Goal: Task Accomplishment & Management: Manage account settings

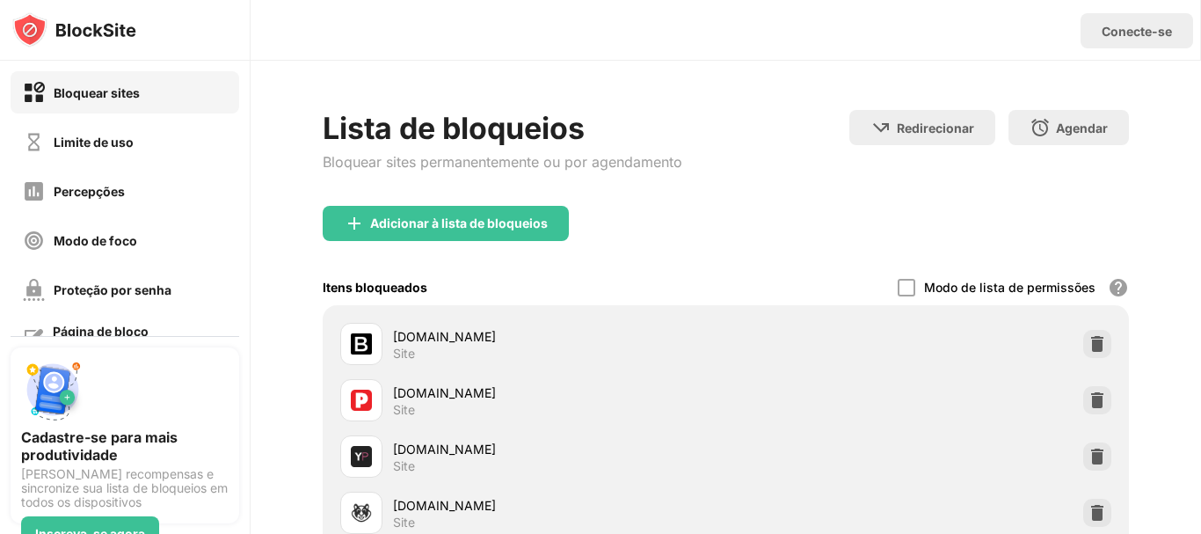
click at [1127, 37] on font "Conecte-se" at bounding box center [1137, 31] width 70 height 15
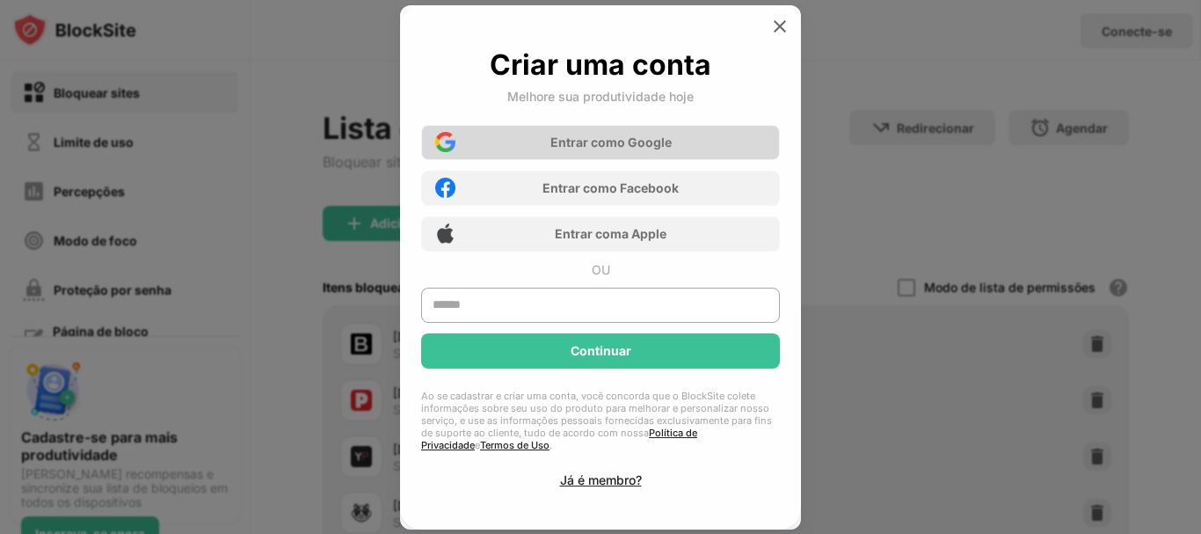
click at [637, 144] on font "o Google" at bounding box center [644, 142] width 55 height 15
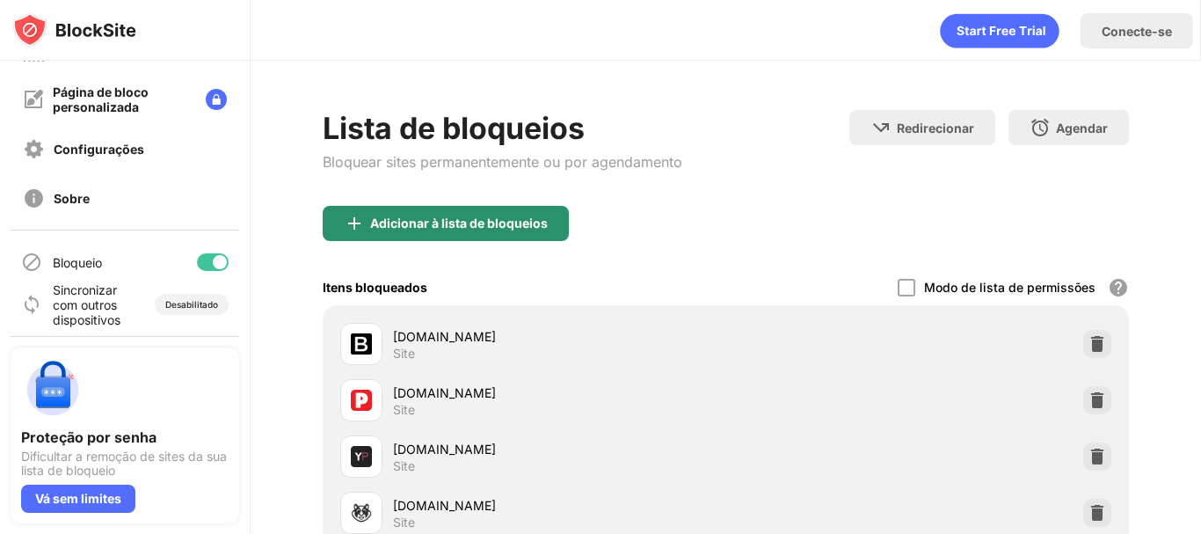
click at [451, 224] on font "Adicionar à lista de bloqueios" at bounding box center [459, 222] width 178 height 15
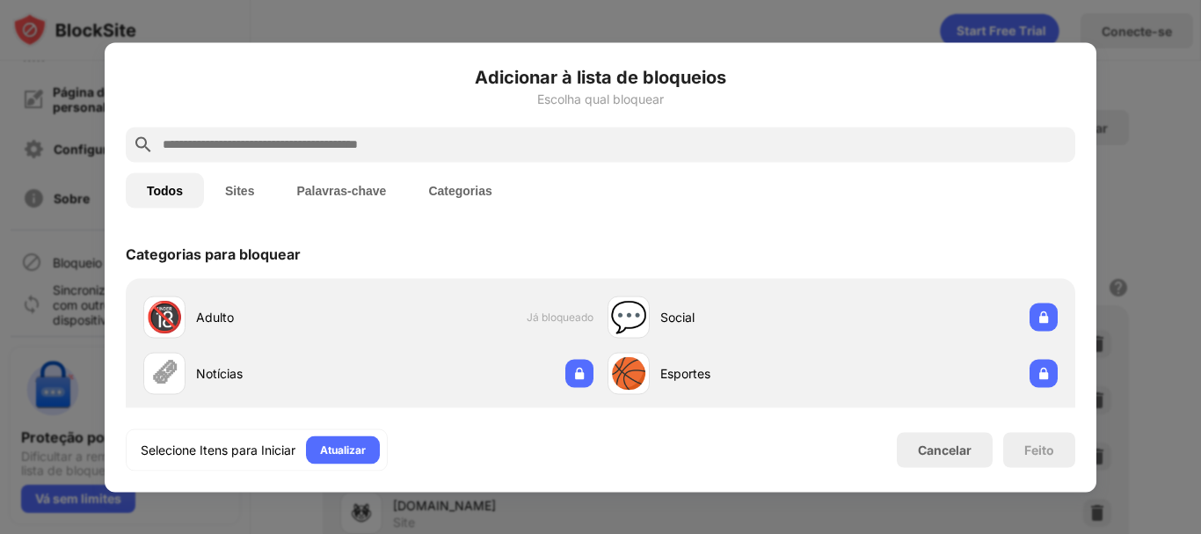
click at [313, 151] on input "text" at bounding box center [614, 144] width 907 height 21
click at [254, 189] on font "Sites" at bounding box center [239, 190] width 29 height 14
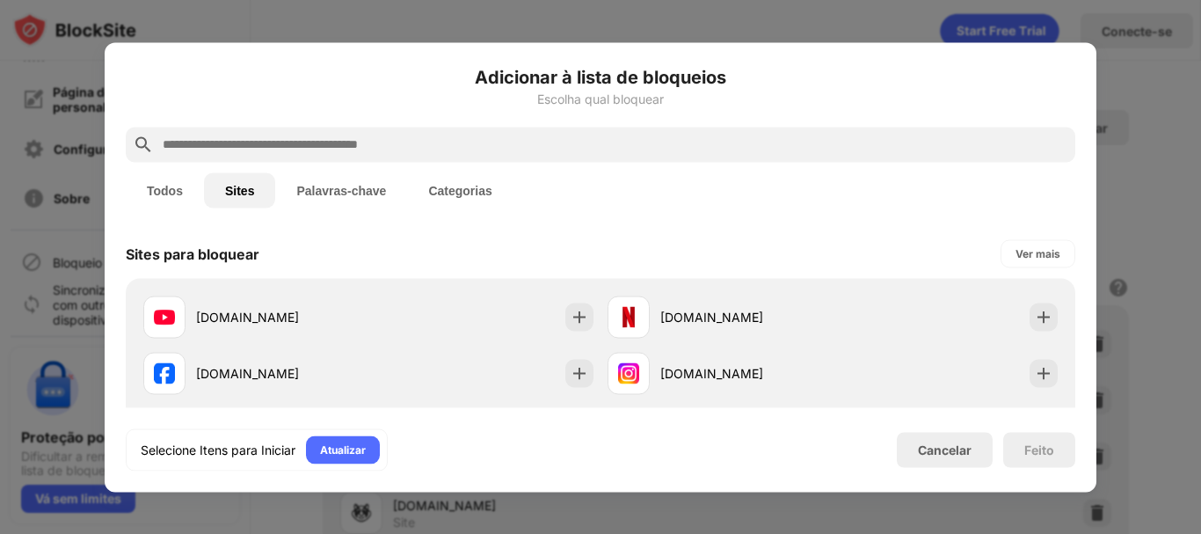
click at [265, 142] on input "text" at bounding box center [614, 144] width 907 height 21
paste input "**********"
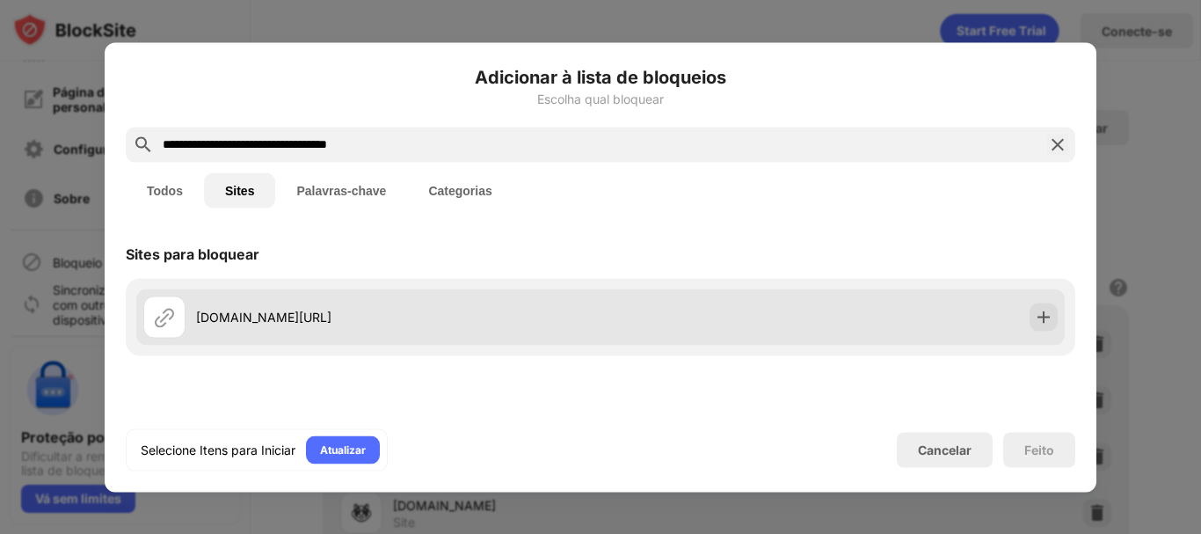
type input "**********"
click at [482, 312] on div "ixxx.com/pt-br/c/bbc-teen" at bounding box center [398, 317] width 404 height 18
click at [271, 323] on font "ixxx.com/pt-br/c/bbc-teen" at bounding box center [263, 316] width 135 height 15
click at [1045, 316] on img at bounding box center [1044, 317] width 18 height 18
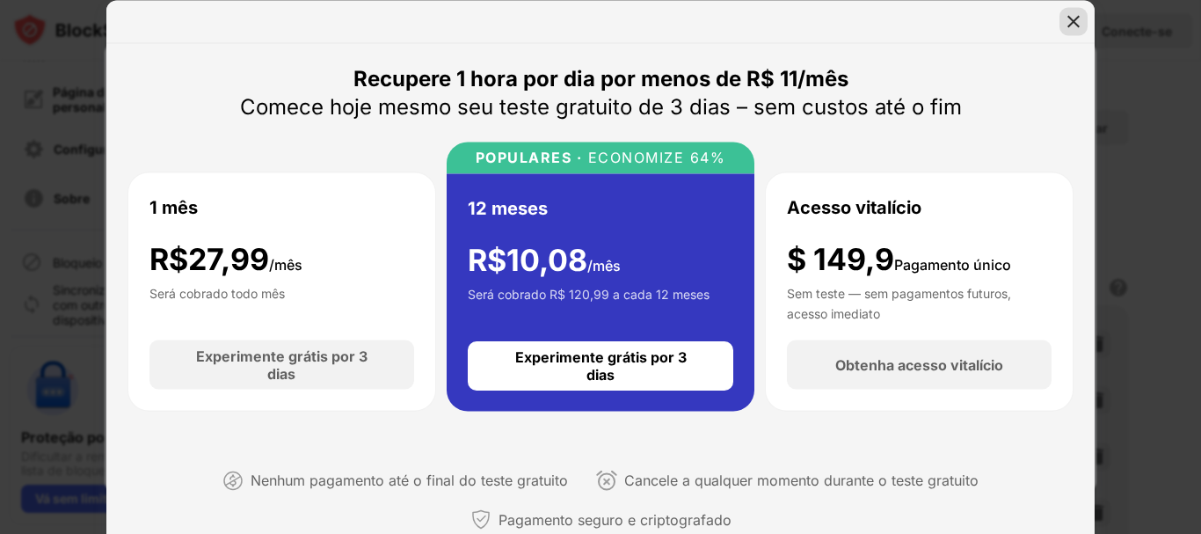
click at [1079, 19] on img at bounding box center [1074, 21] width 18 height 18
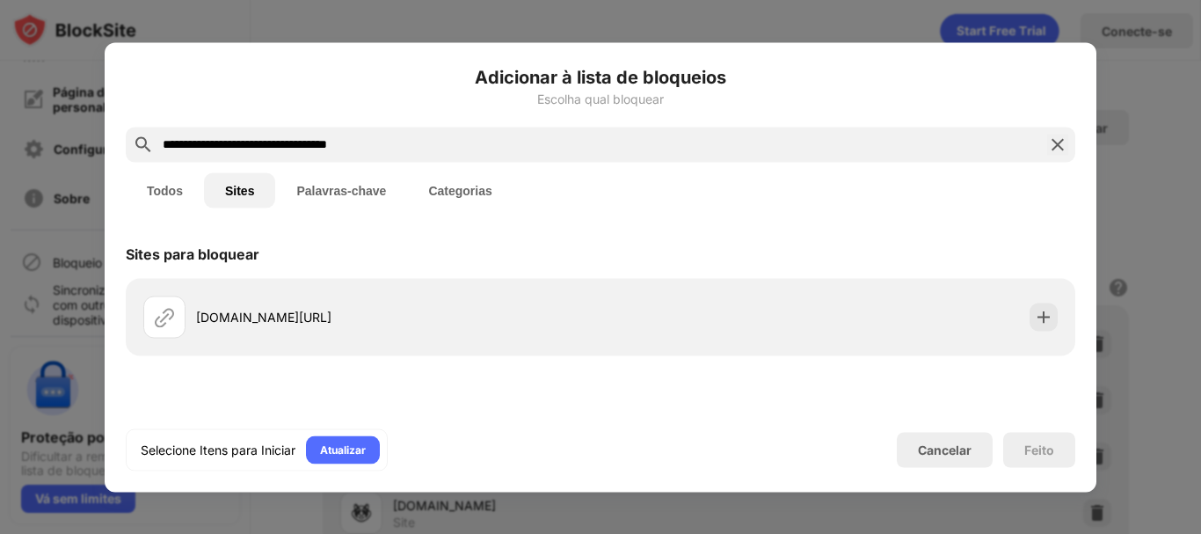
click at [1179, 288] on div at bounding box center [600, 267] width 1201 height 534
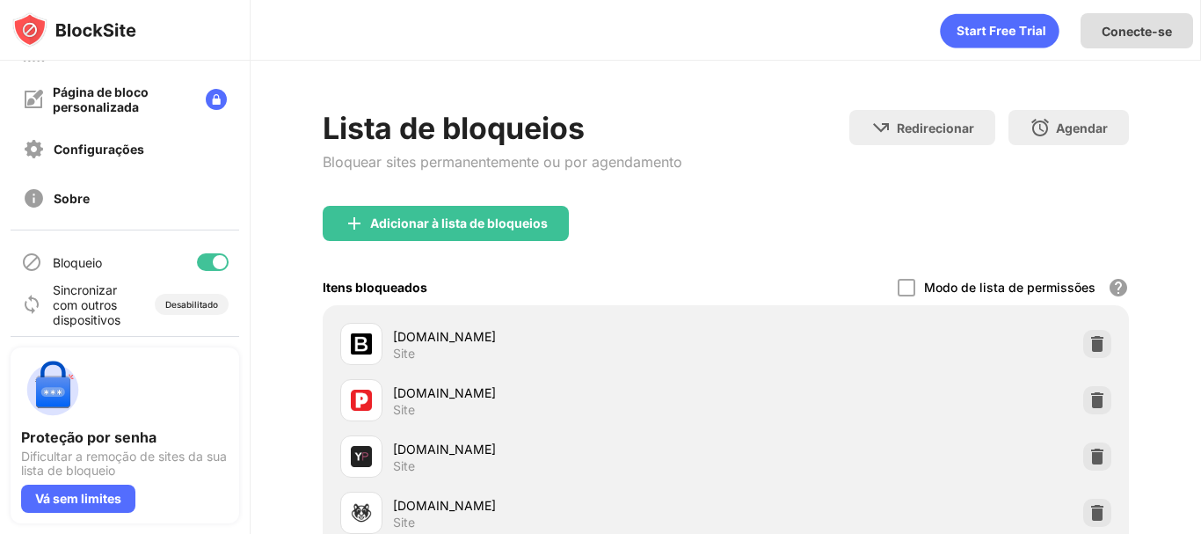
click at [1144, 40] on div "Conecte-se" at bounding box center [1136, 30] width 113 height 35
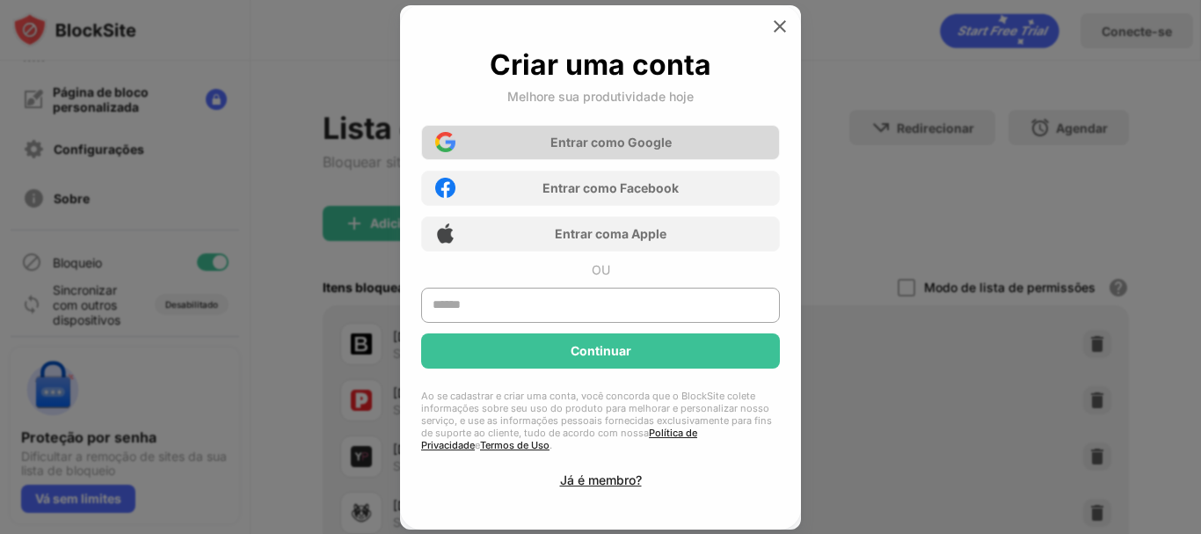
click at [585, 144] on font "Entrar com" at bounding box center [583, 142] width 67 height 15
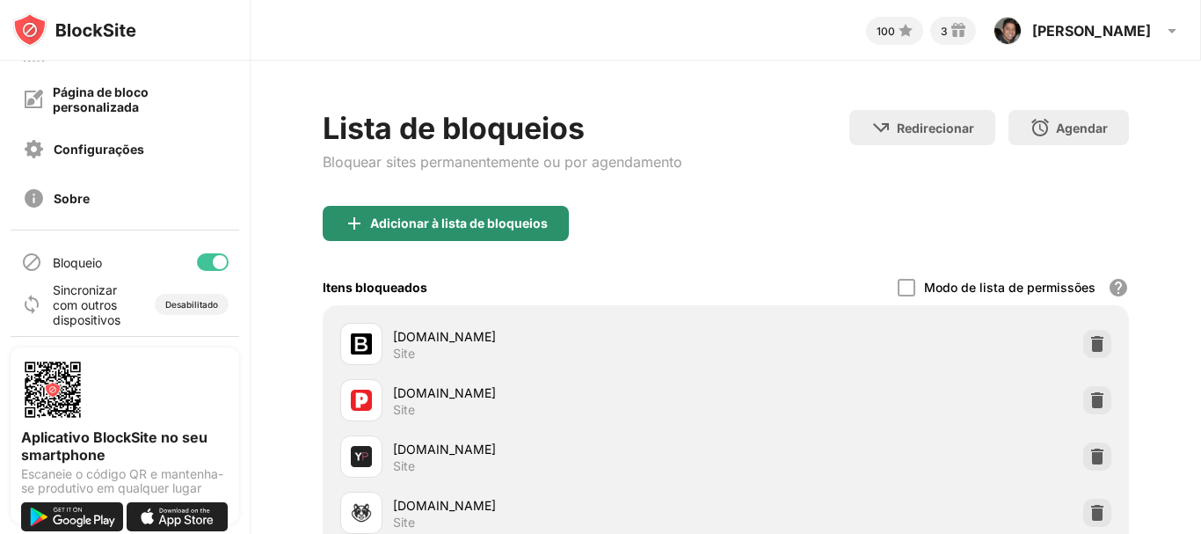
click at [516, 220] on font "Adicionar à lista de bloqueios" at bounding box center [459, 222] width 178 height 15
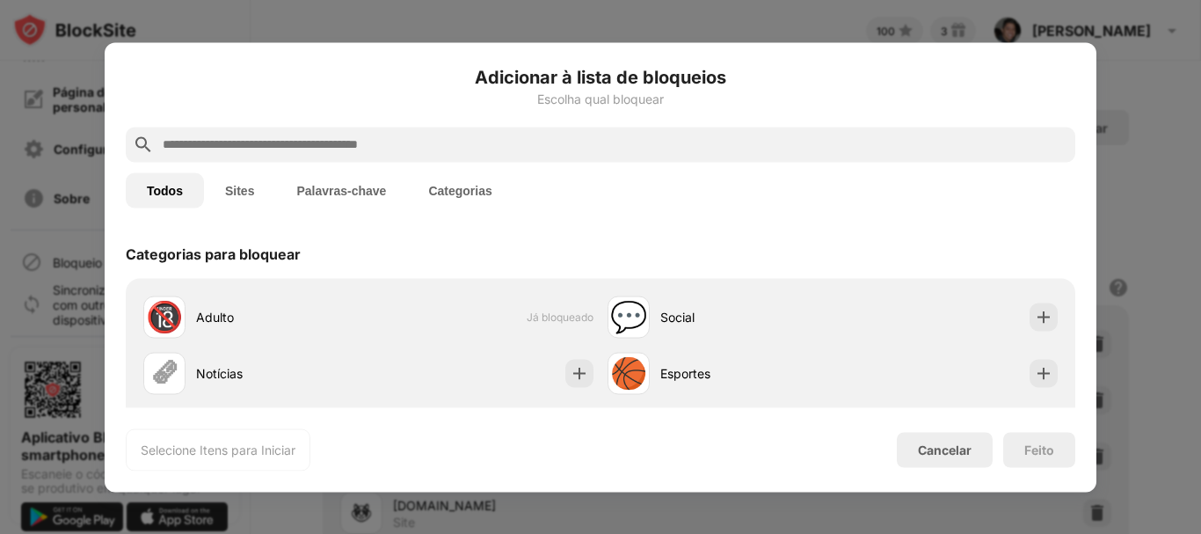
click at [308, 139] on input "text" at bounding box center [614, 144] width 907 height 21
paste input "**********"
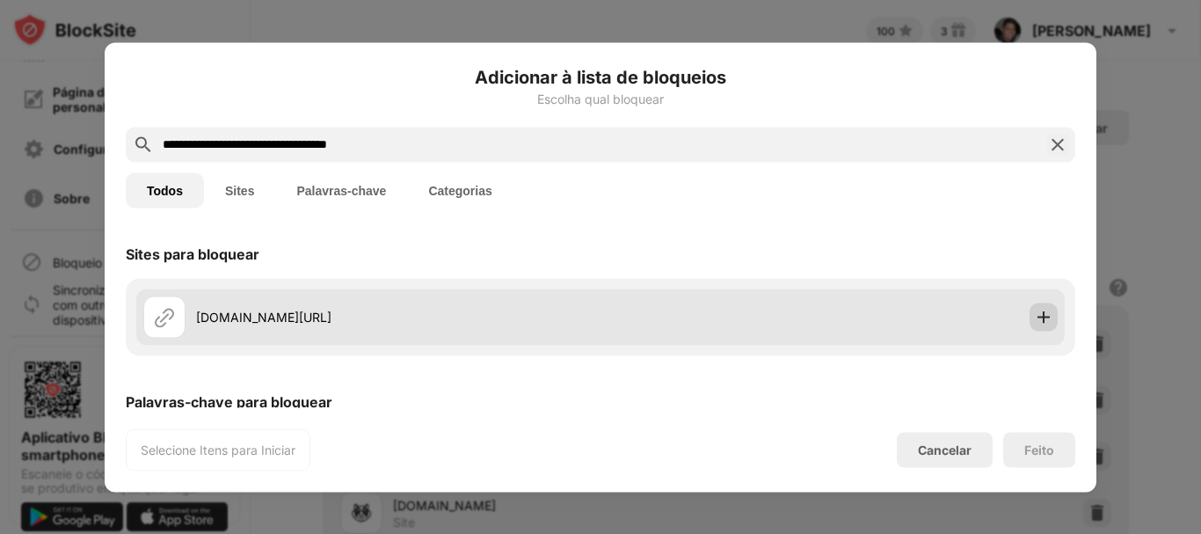
type input "**********"
click at [1035, 318] on img at bounding box center [1044, 317] width 18 height 18
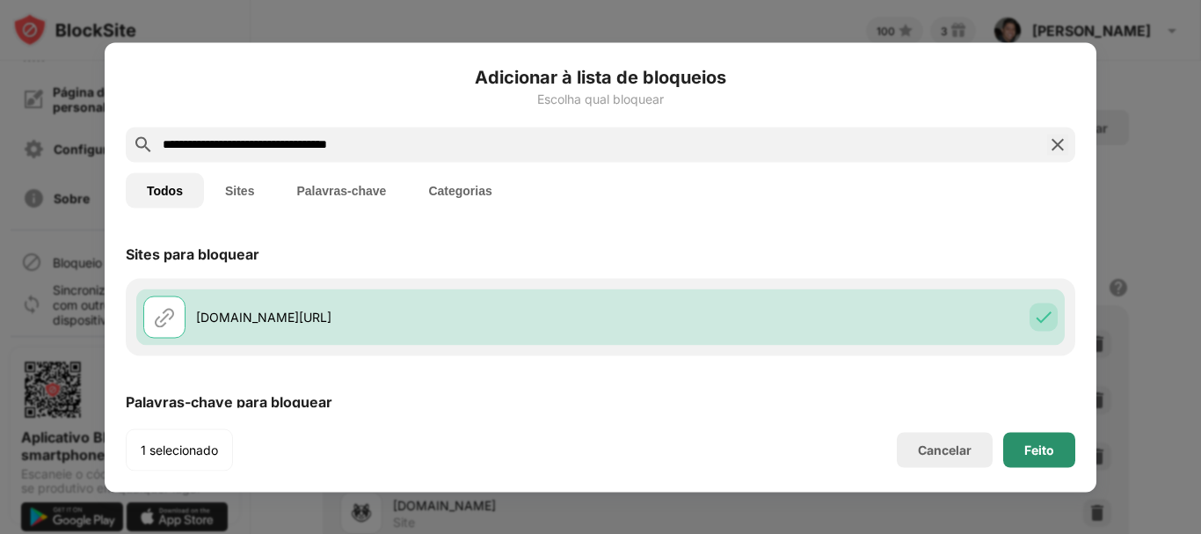
click at [1045, 451] on font "Feito" at bounding box center [1039, 448] width 30 height 15
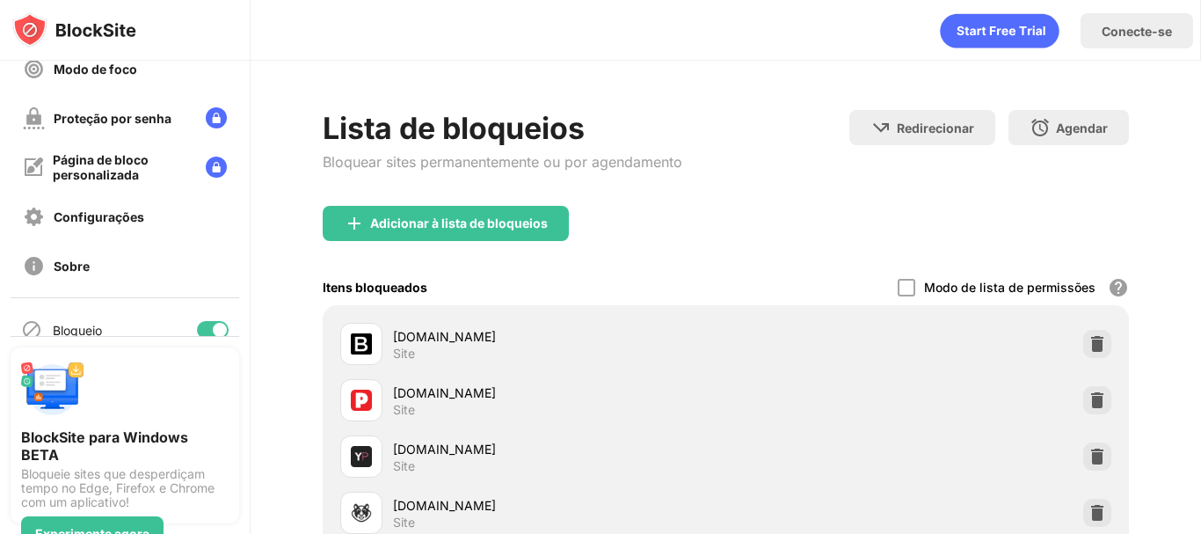
scroll to position [239, 0]
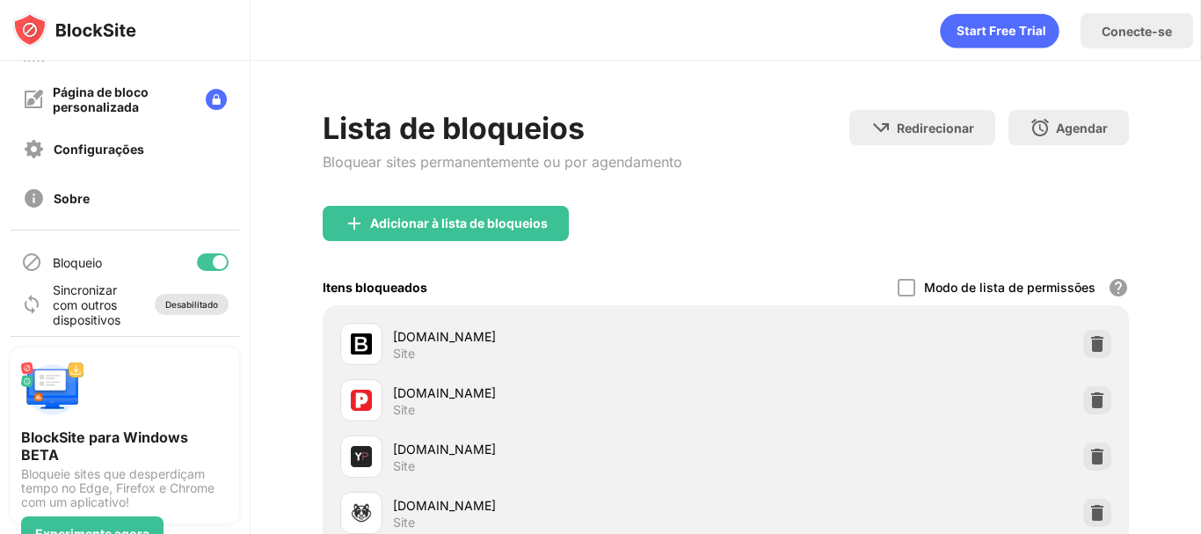
click at [179, 307] on font "Desabilitado" at bounding box center [191, 304] width 53 height 11
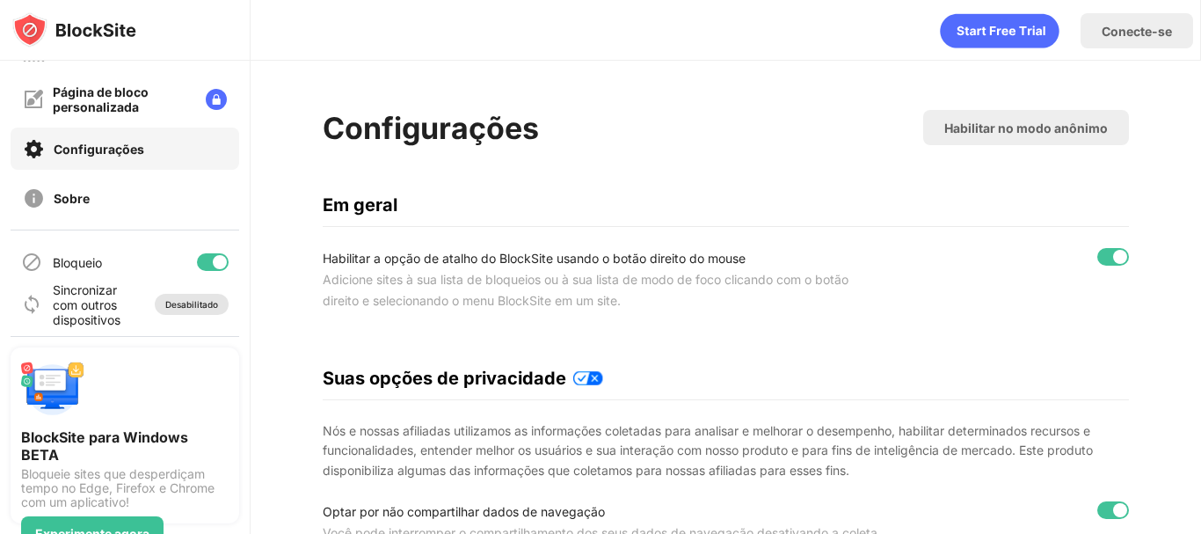
click at [179, 307] on font "Desabilitado" at bounding box center [191, 304] width 53 height 11
drag, startPoint x: 1154, startPoint y: 22, endPoint x: 1143, endPoint y: 31, distance: 14.4
click at [1153, 22] on div "Conecte-se" at bounding box center [1136, 30] width 113 height 35
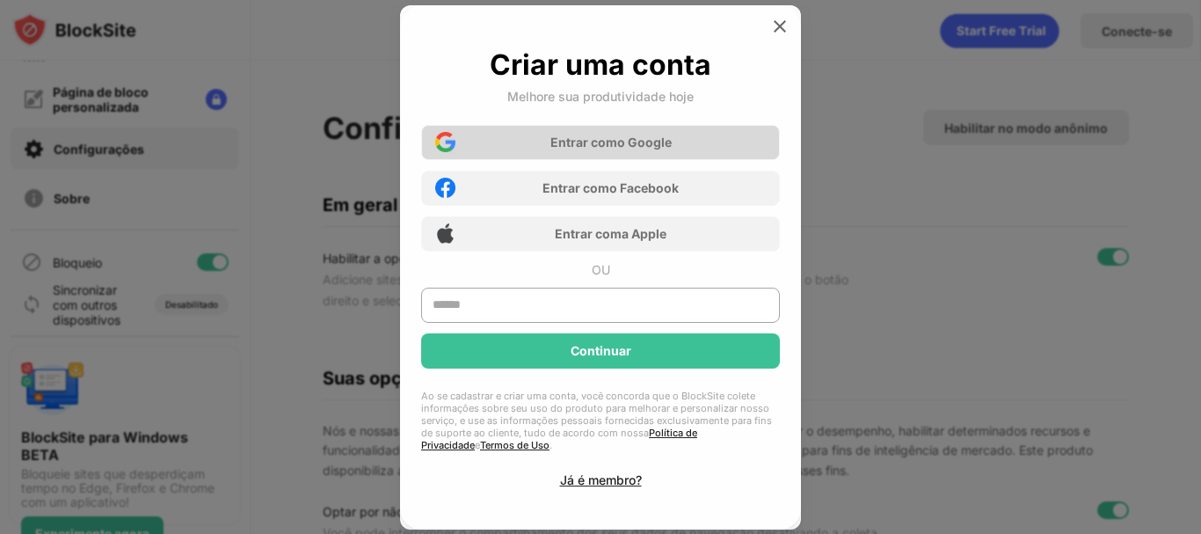
click at [637, 147] on font "o Google" at bounding box center [644, 142] width 55 height 15
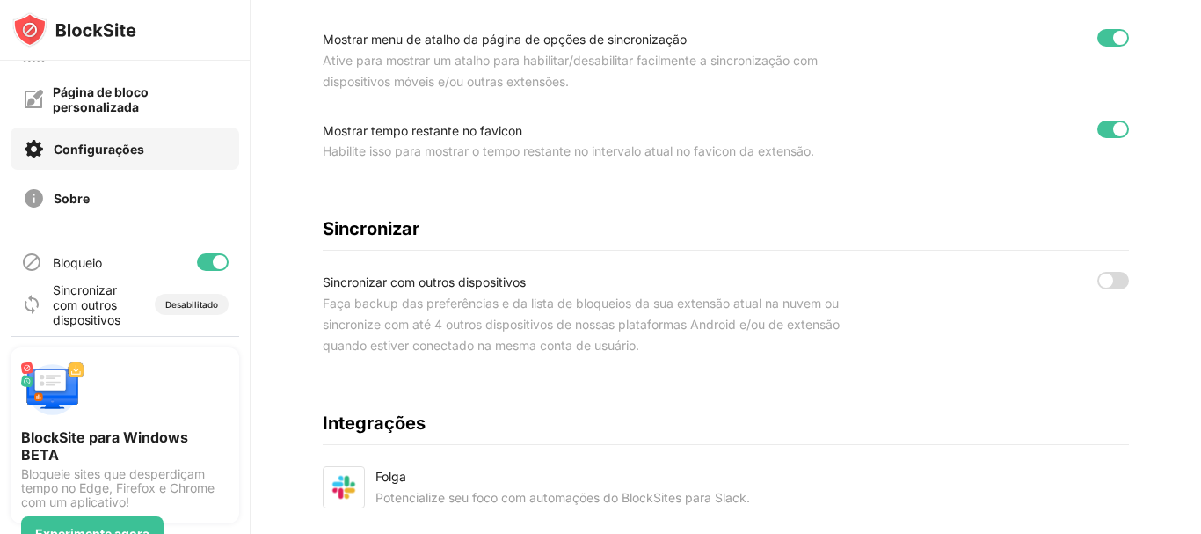
scroll to position [952, 0]
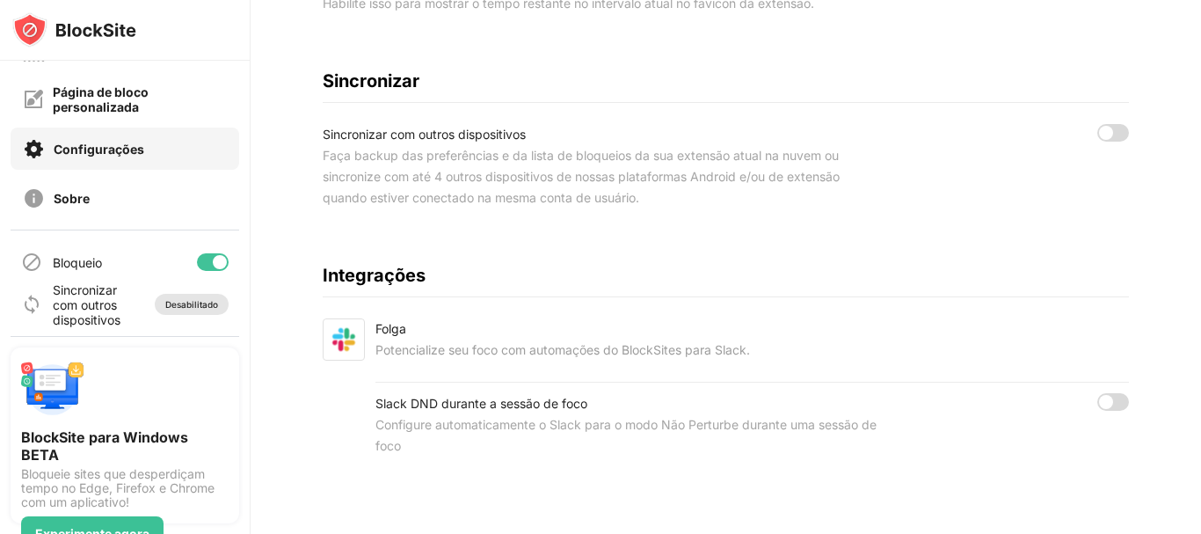
click at [193, 300] on font "Desabilitado" at bounding box center [191, 304] width 53 height 11
click at [167, 309] on font "Desabilitado" at bounding box center [191, 304] width 53 height 11
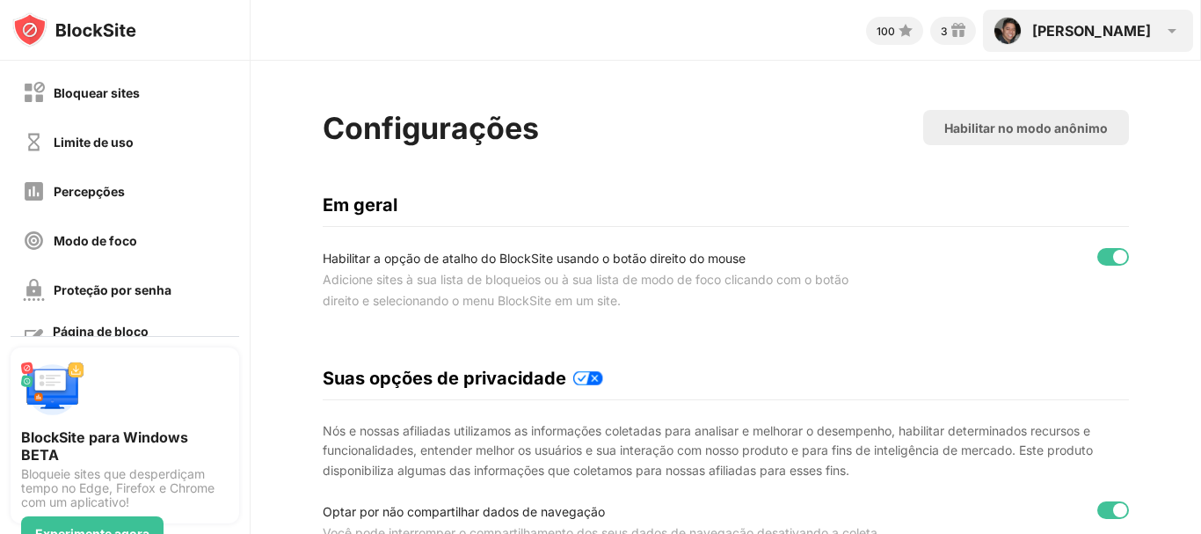
click at [1124, 27] on font "[PERSON_NAME]" at bounding box center [1091, 31] width 119 height 18
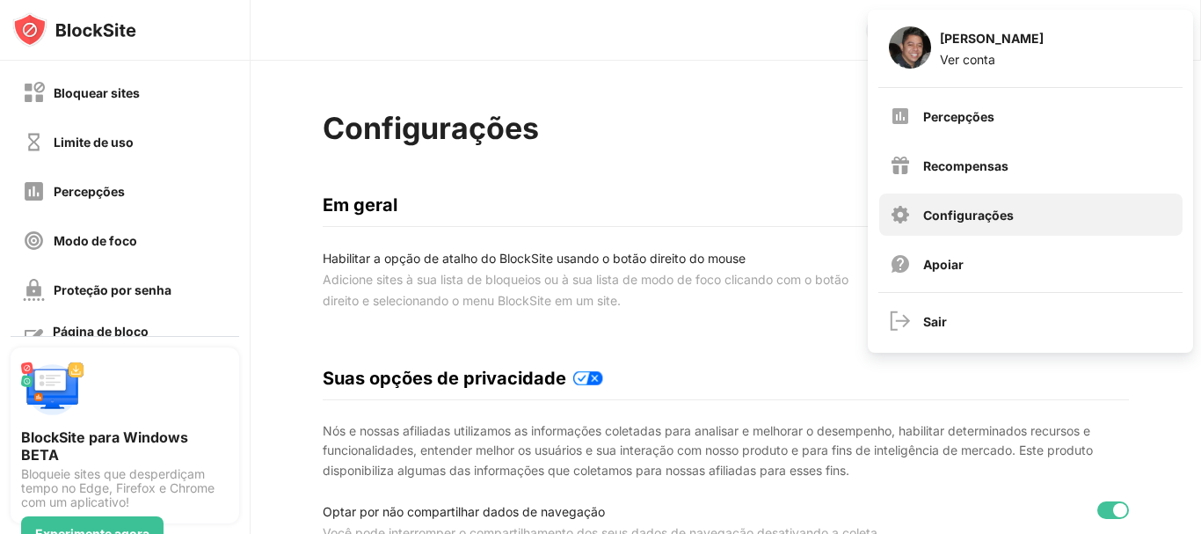
click at [979, 212] on font "Configurações" at bounding box center [968, 214] width 91 height 15
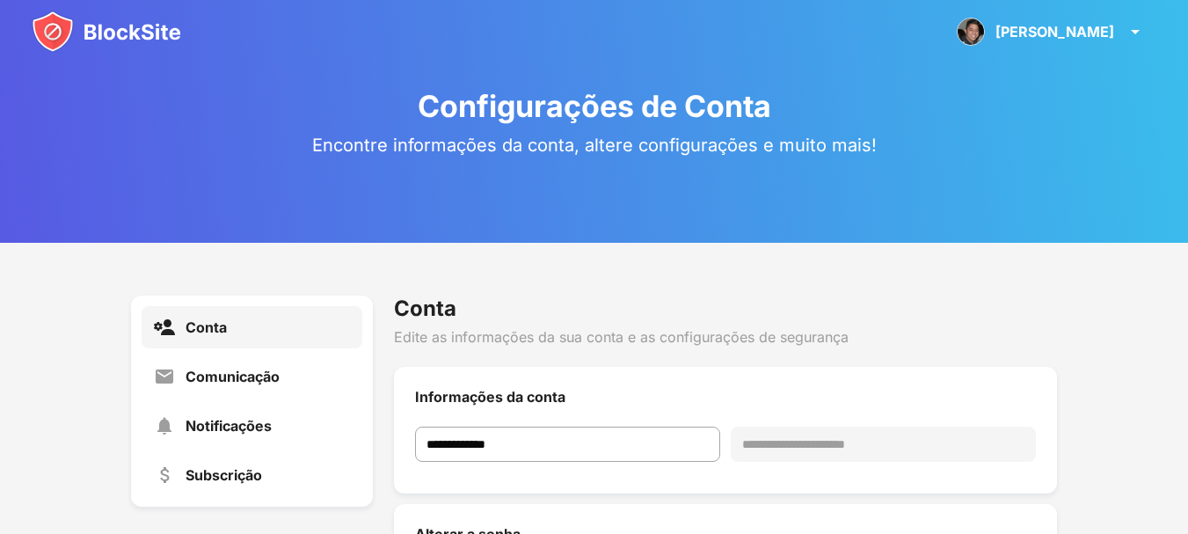
click at [104, 29] on img at bounding box center [106, 32] width 149 height 42
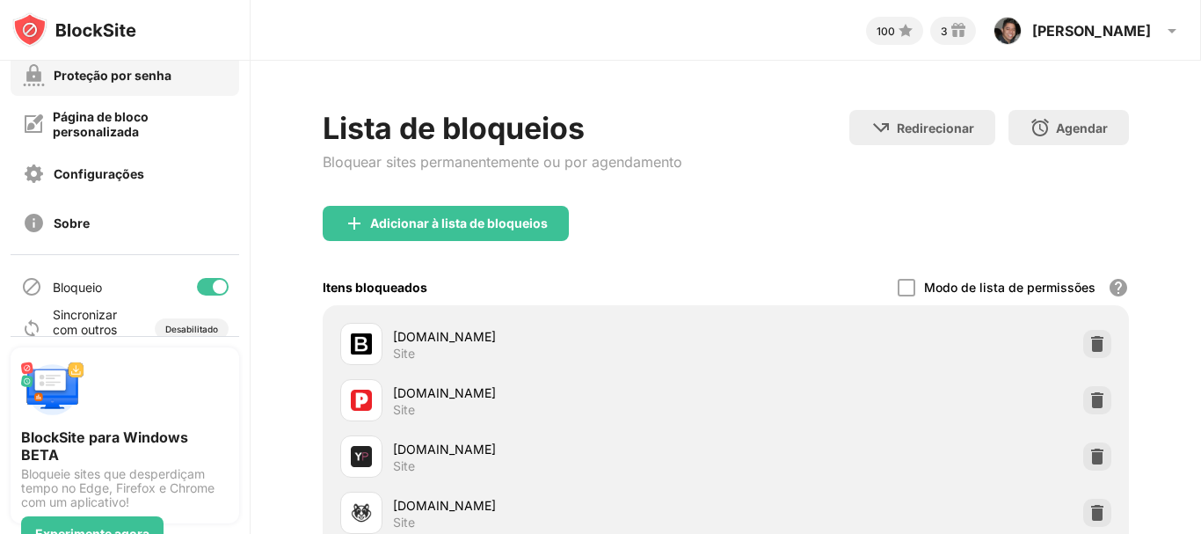
scroll to position [239, 0]
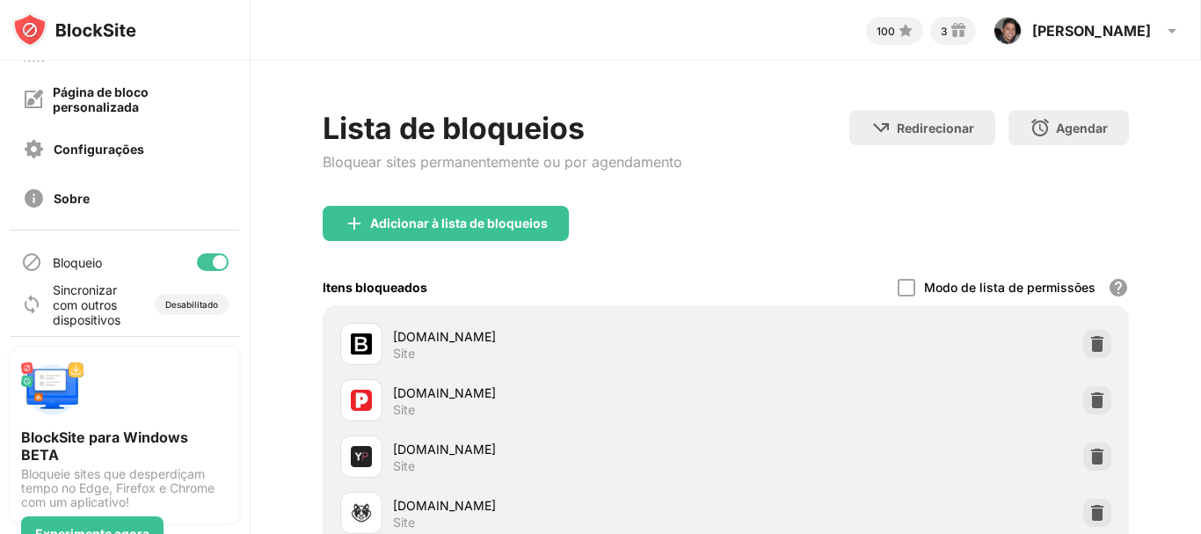
click at [198, 264] on div at bounding box center [213, 262] width 32 height 18
click at [199, 262] on div at bounding box center [206, 262] width 14 height 14
click at [91, 308] on font "Sincronizar com outros dispositivos" at bounding box center [87, 304] width 68 height 45
drag, startPoint x: 39, startPoint y: 302, endPoint x: 172, endPoint y: 286, distance: 134.6
click at [41, 302] on img at bounding box center [31, 304] width 21 height 21
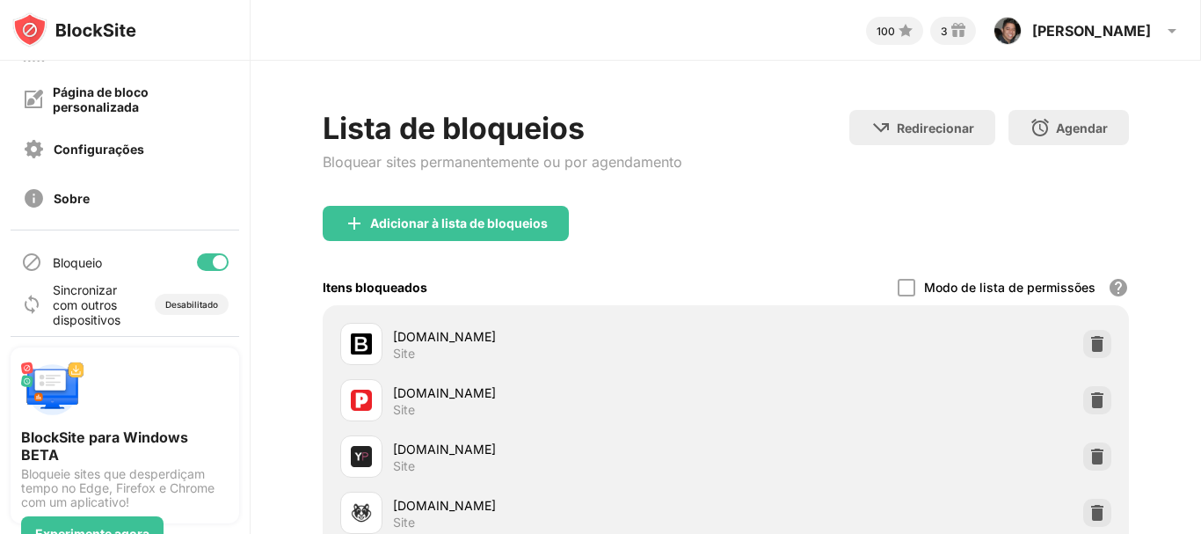
click at [178, 286] on div "Sincronizar com outros dispositivos Desabilitado" at bounding box center [125, 304] width 229 height 42
click at [165, 302] on font "Desabilitado" at bounding box center [191, 304] width 53 height 11
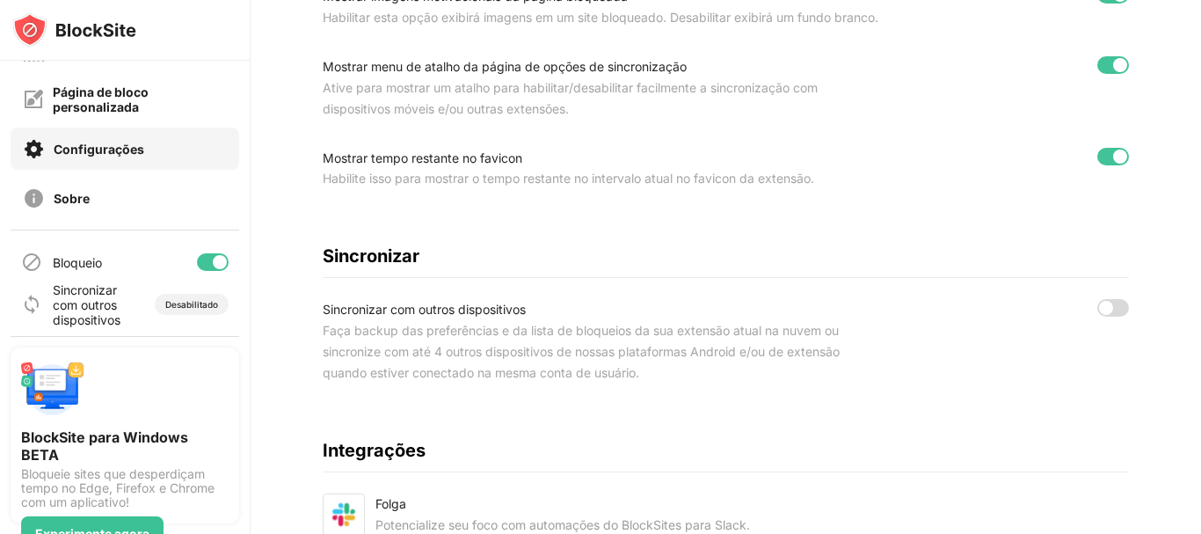
scroll to position [791, 0]
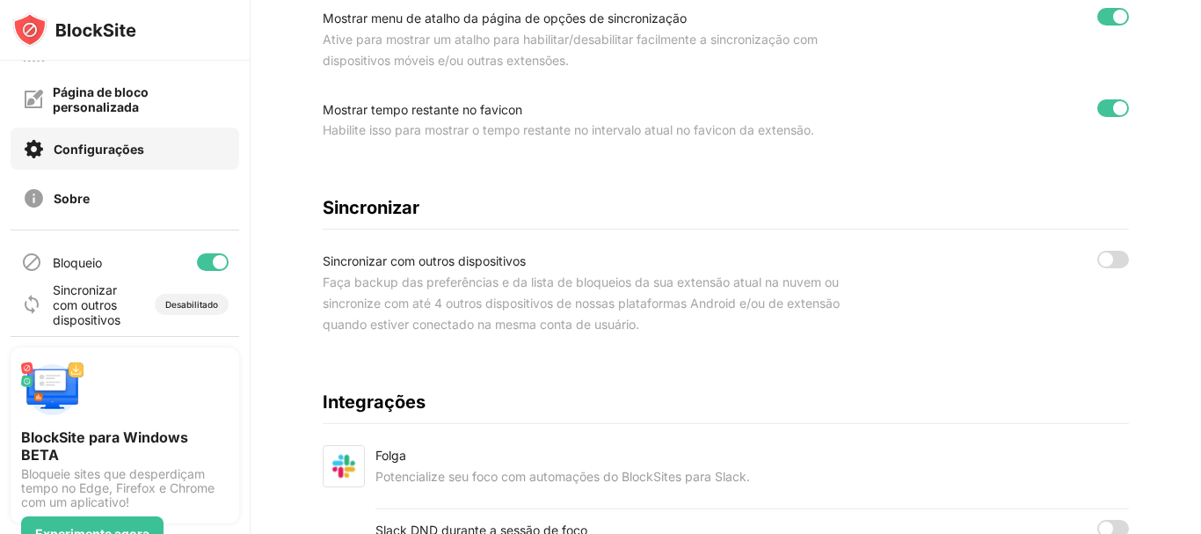
click at [1109, 268] on div at bounding box center [1113, 260] width 32 height 18
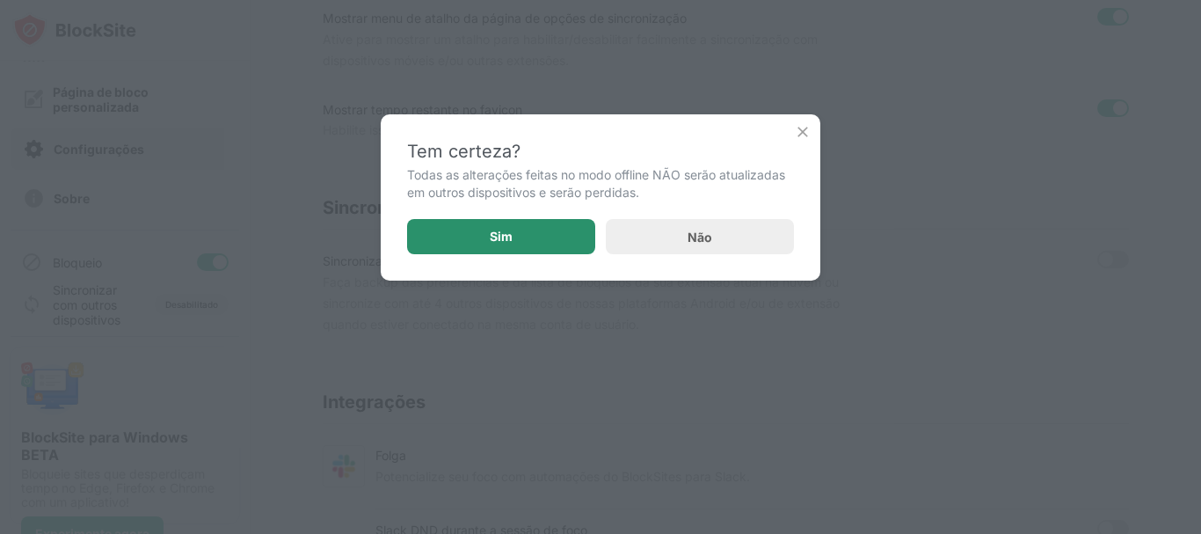
click at [446, 235] on div "Sim" at bounding box center [501, 236] width 188 height 35
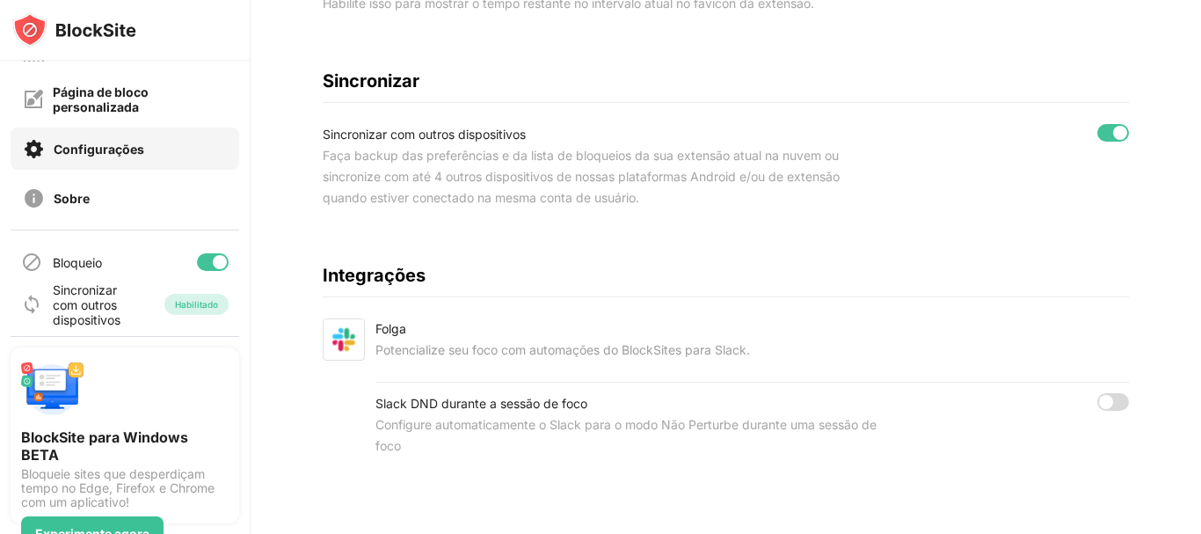
scroll to position [952, 0]
click at [1100, 395] on div at bounding box center [1106, 402] width 14 height 14
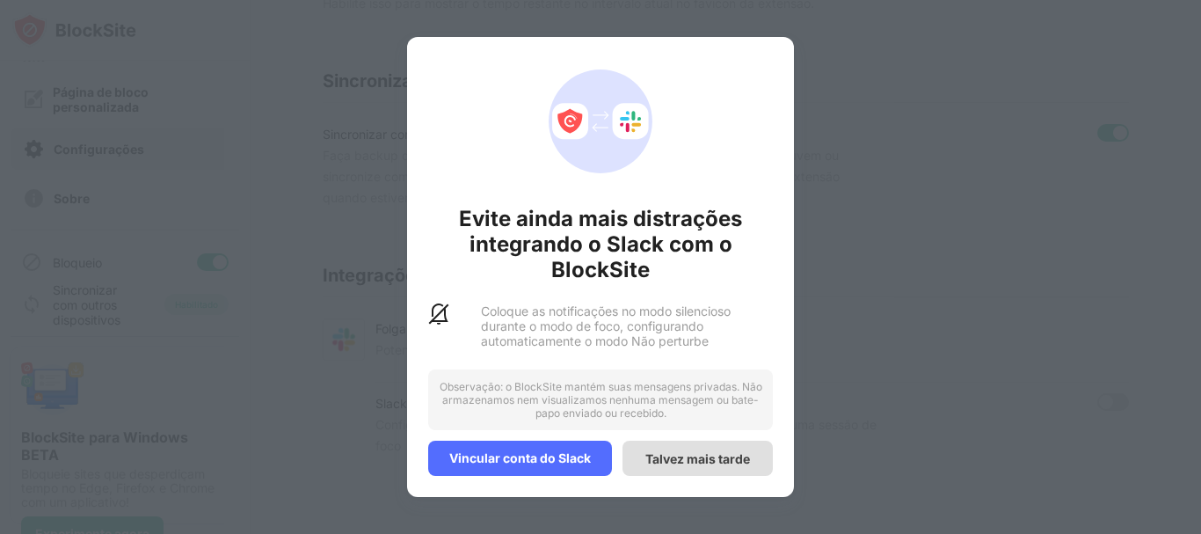
click at [716, 461] on font "Talvez mais tarde" at bounding box center [697, 458] width 105 height 15
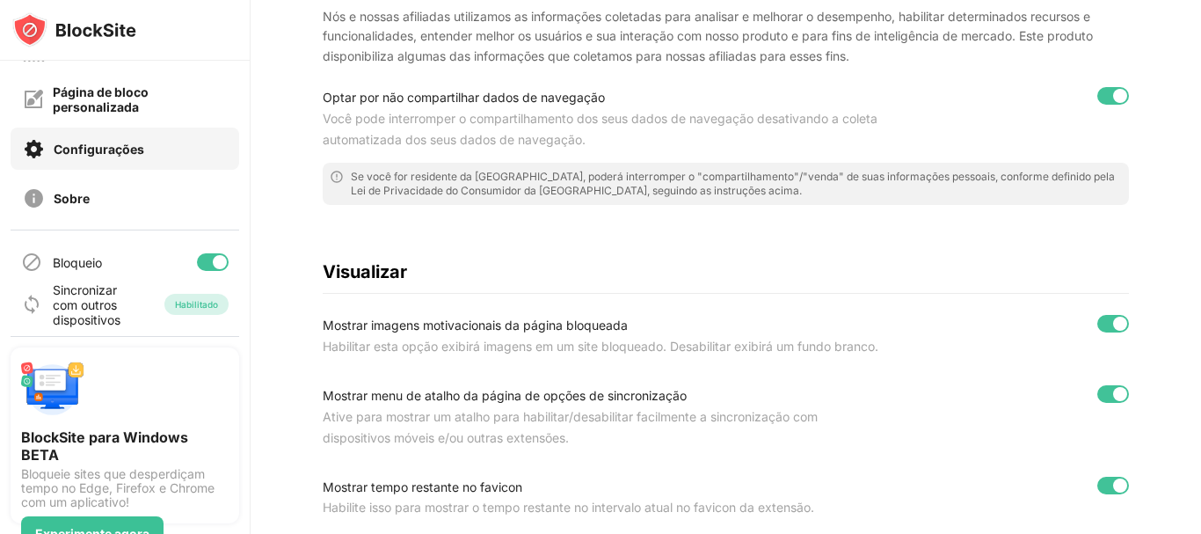
scroll to position [0, 0]
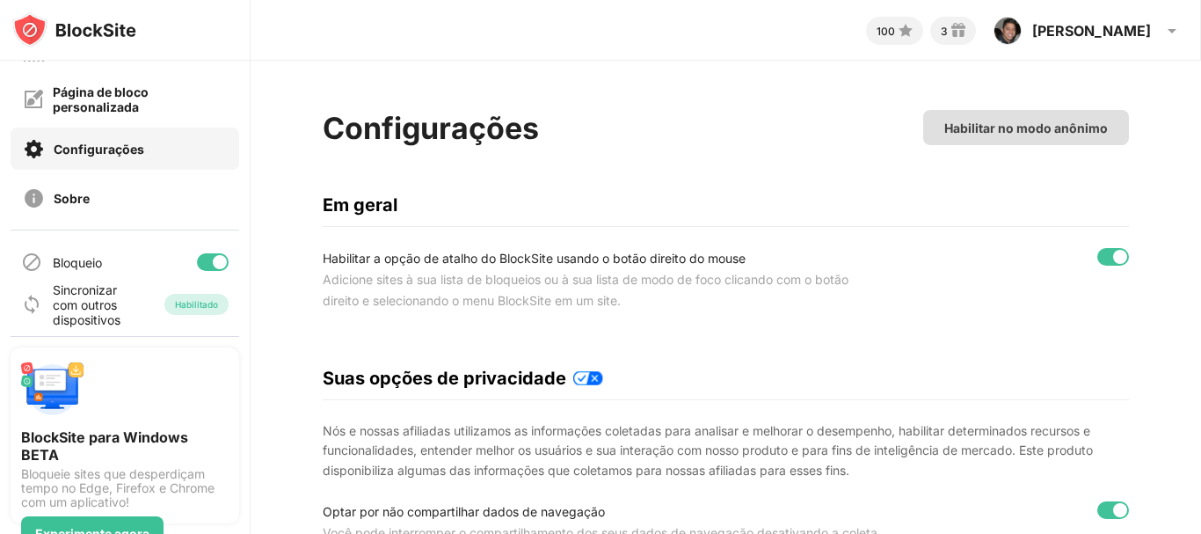
click at [1008, 120] on font "Habilitar no modo anônimo" at bounding box center [1026, 127] width 164 height 15
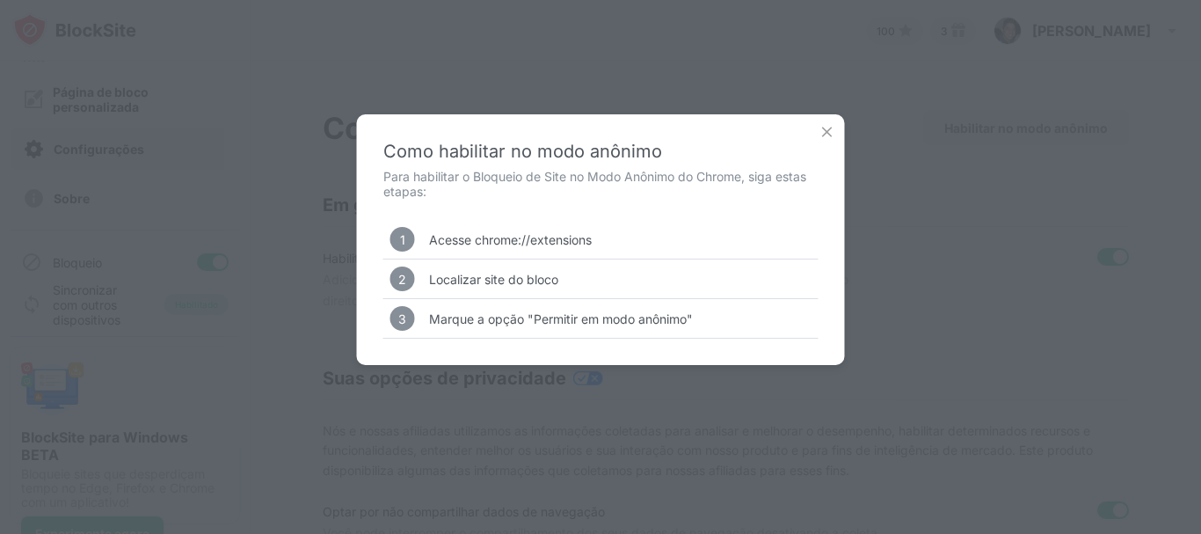
click at [829, 131] on img at bounding box center [827, 132] width 18 height 18
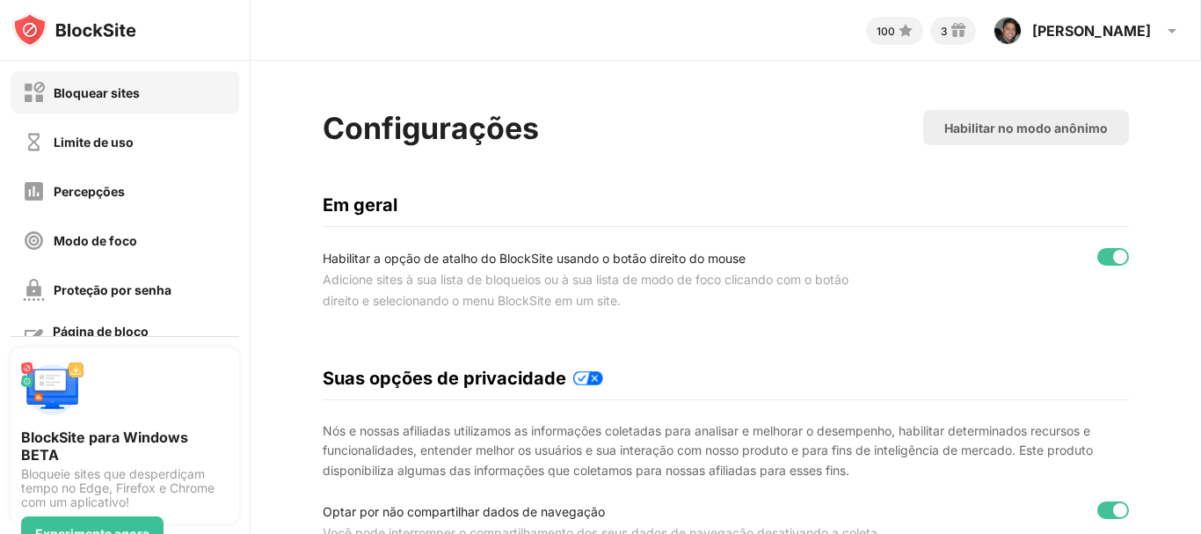
click at [89, 97] on font "Bloquear sites" at bounding box center [97, 92] width 86 height 15
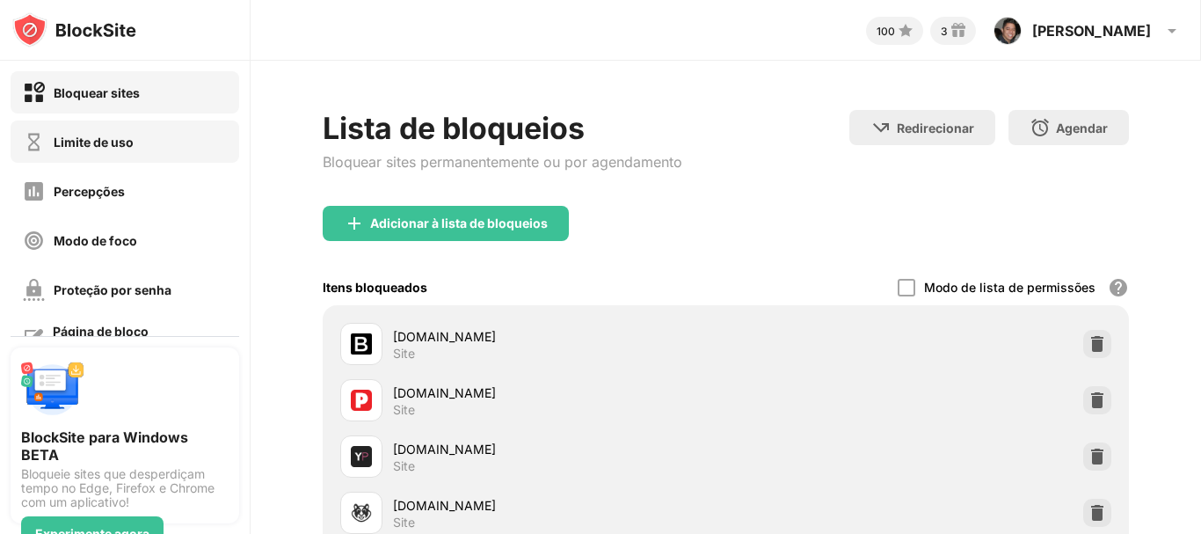
click at [114, 142] on font "Limite de uso" at bounding box center [94, 142] width 80 height 15
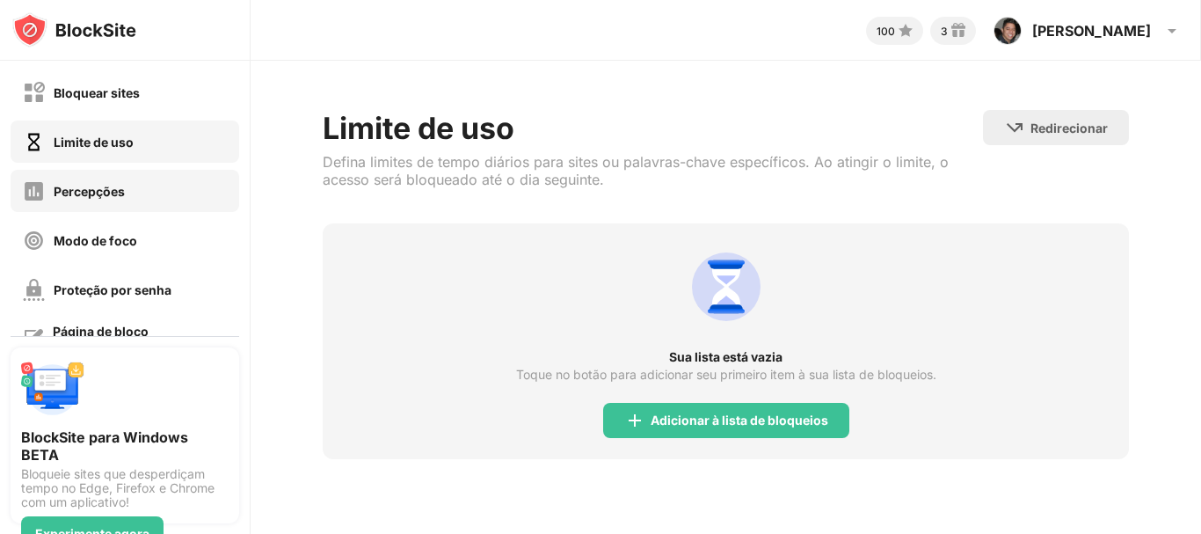
click at [105, 189] on font "Percepções" at bounding box center [89, 191] width 71 height 15
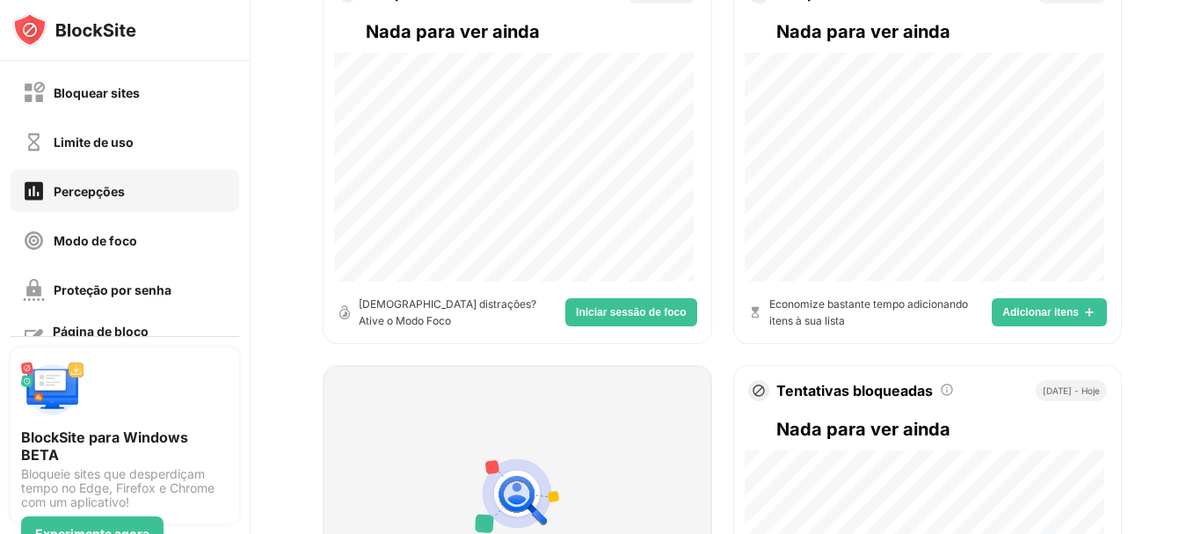
scroll to position [703, 0]
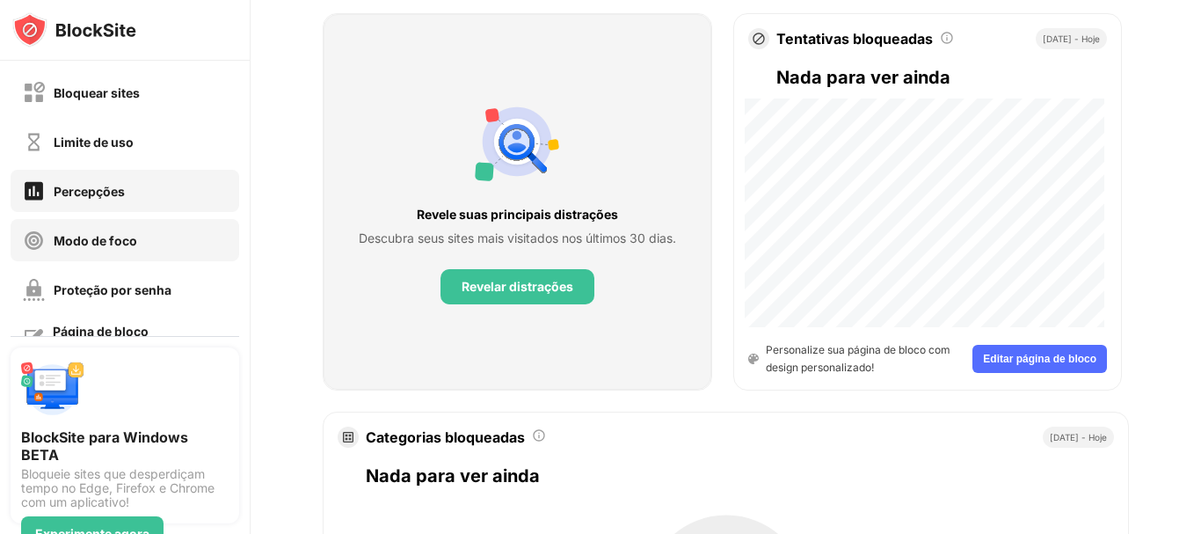
click at [97, 246] on font "Modo de foco" at bounding box center [96, 240] width 84 height 15
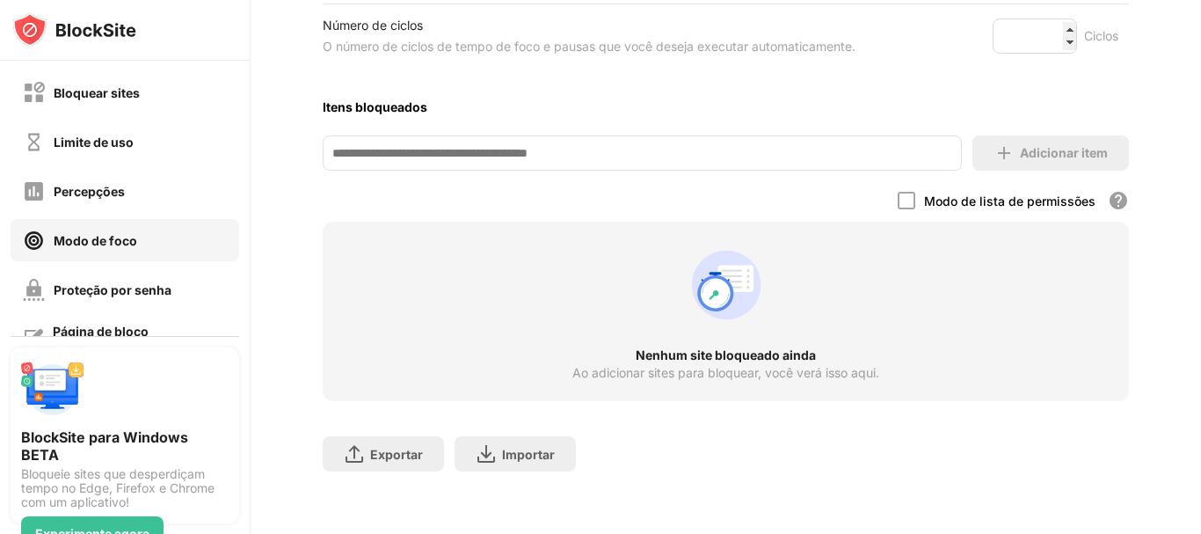
scroll to position [462, 0]
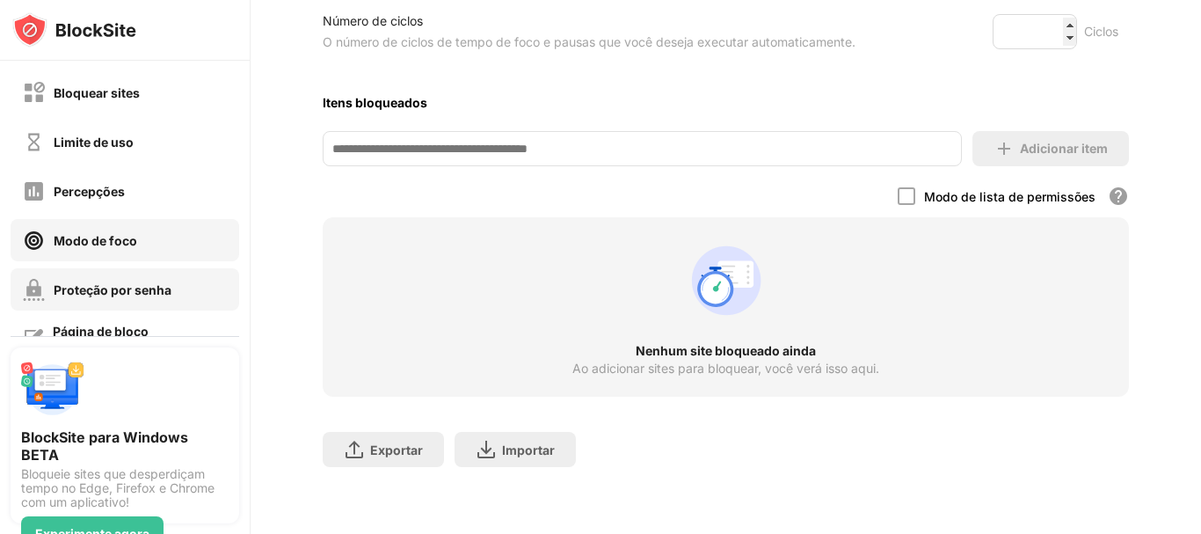
click at [90, 295] on font "Proteção por senha" at bounding box center [113, 289] width 118 height 15
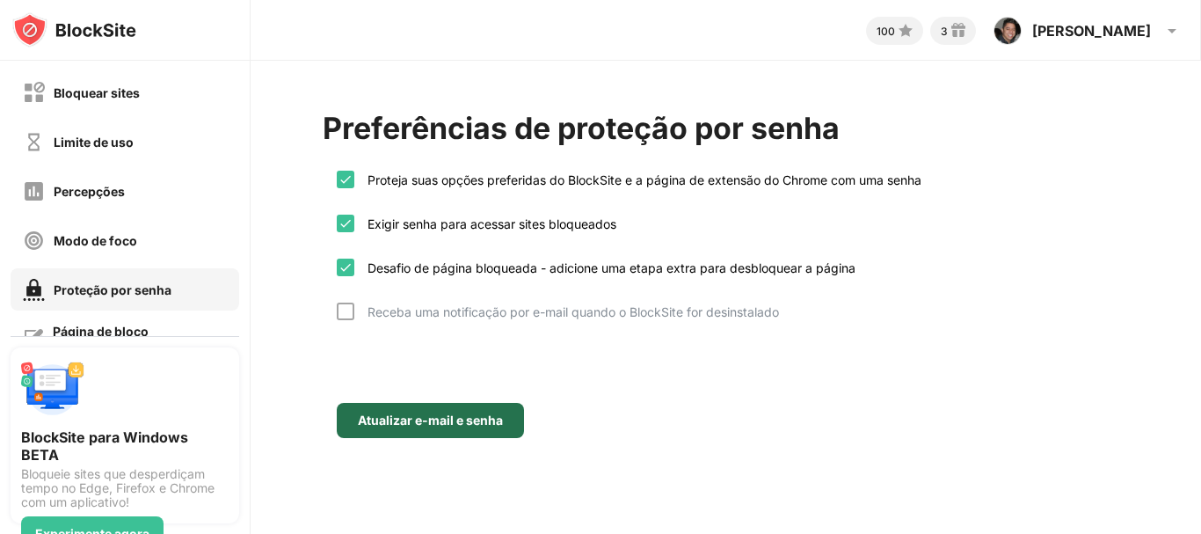
click at [442, 417] on font "Atualizar e-mail e senha" at bounding box center [430, 419] width 145 height 15
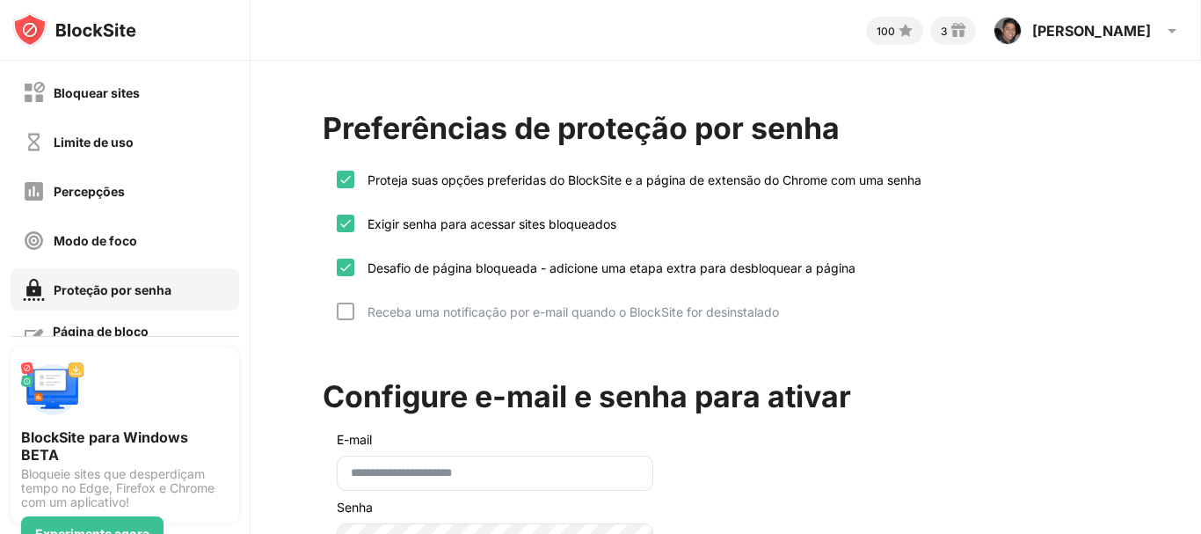
scroll to position [160, 0]
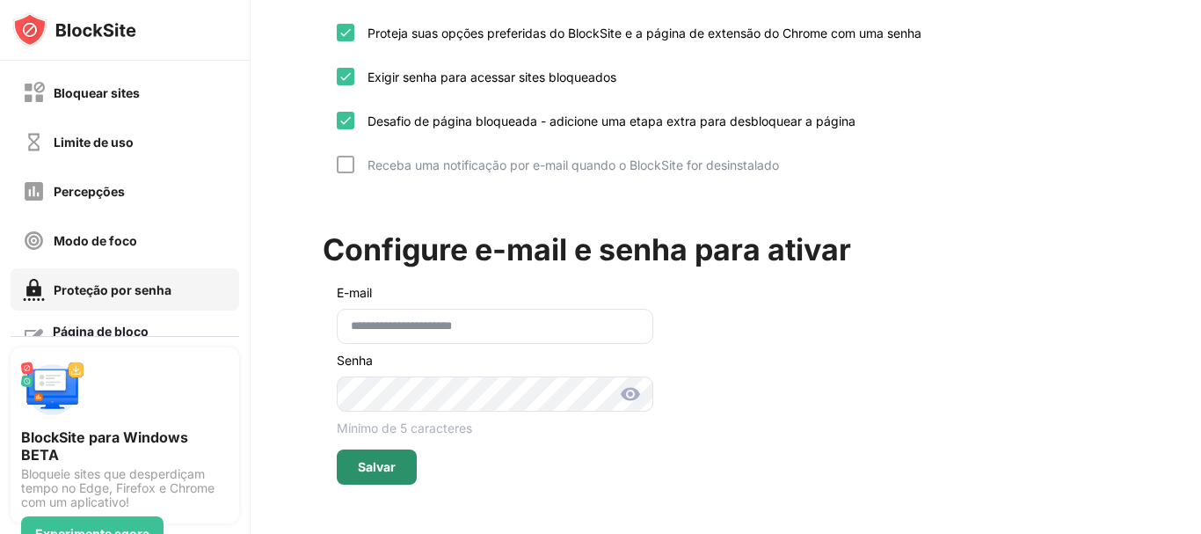
click at [378, 459] on font "Salvar" at bounding box center [377, 466] width 38 height 15
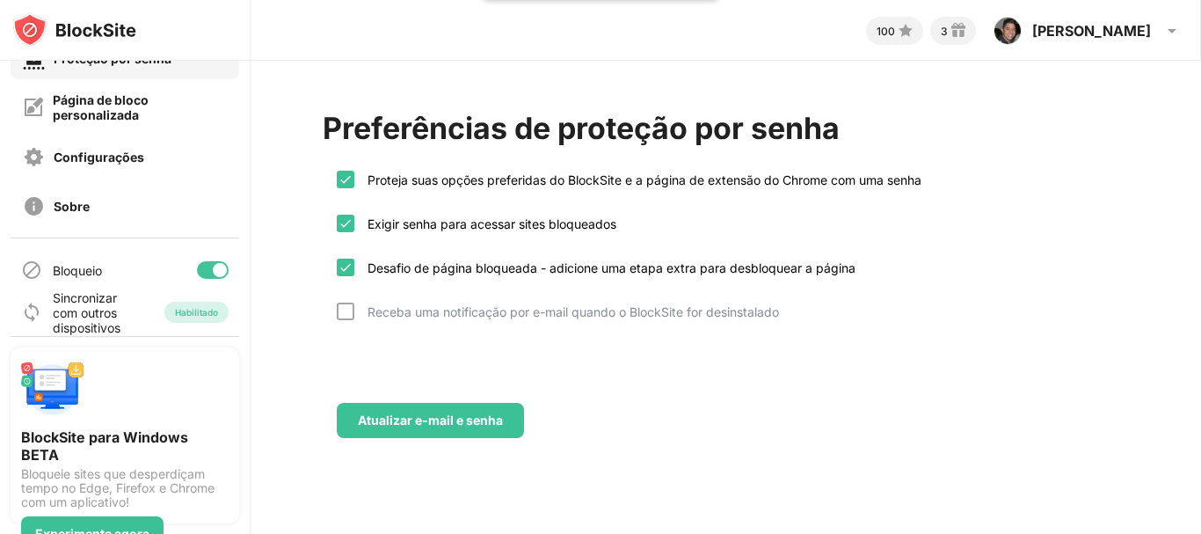
scroll to position [239, 0]
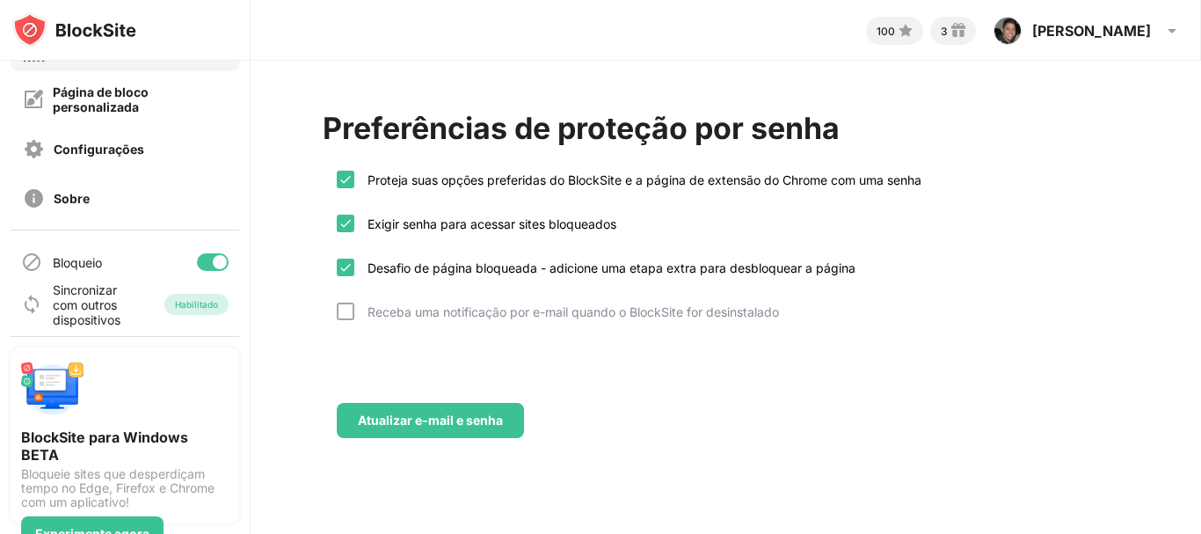
click at [213, 261] on div at bounding box center [220, 262] width 14 height 14
click at [200, 261] on div at bounding box center [213, 262] width 32 height 18
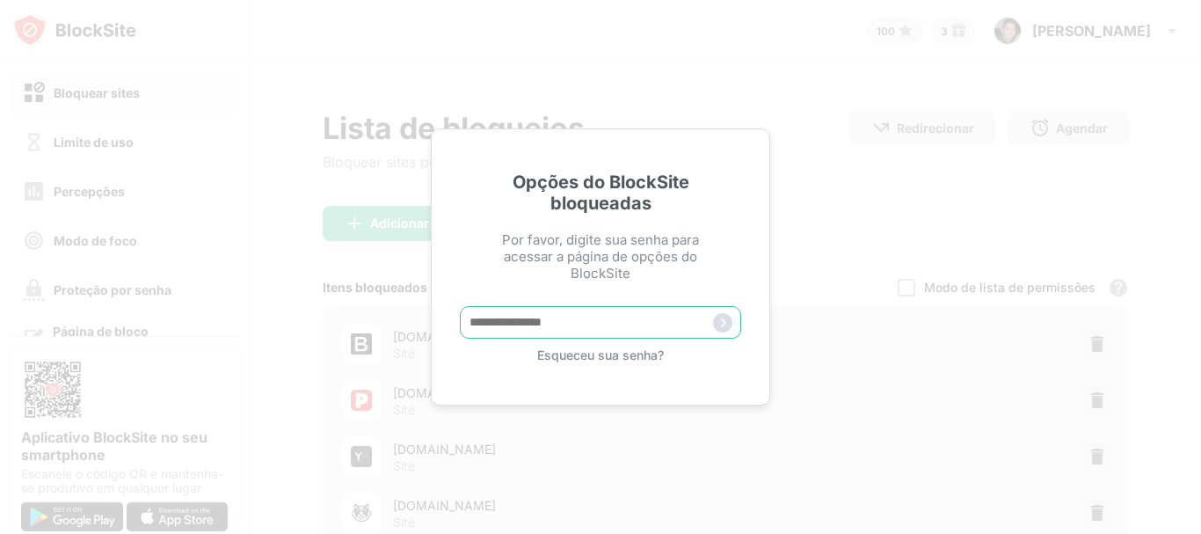
click at [561, 317] on input "text" at bounding box center [600, 322] width 281 height 33
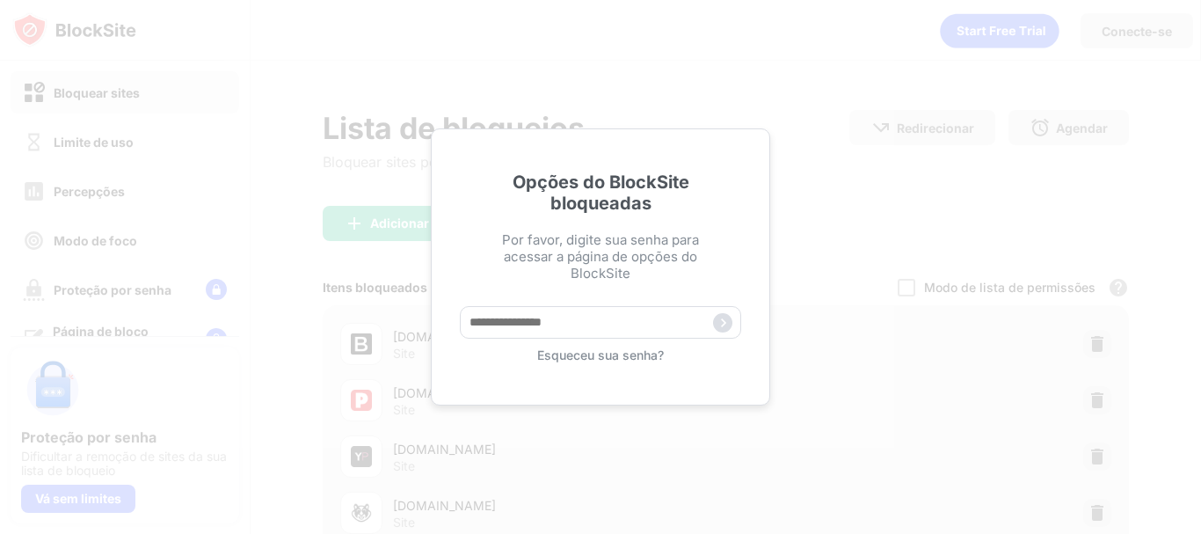
click at [313, 126] on div "Opções do BlockSite bloqueadas Por favor, digite sua senha para acessar a págin…" at bounding box center [600, 267] width 1201 height 534
click at [899, 124] on div "Opções do BlockSite bloqueadas Por favor, digite sua senha para acessar a págin…" at bounding box center [600, 267] width 1201 height 534
click at [636, 84] on div "Opções do BlockSite bloqueadas Por favor, digite sua senha para acessar a págin…" at bounding box center [600, 267] width 1201 height 534
